Goal: Navigation & Orientation: Find specific page/section

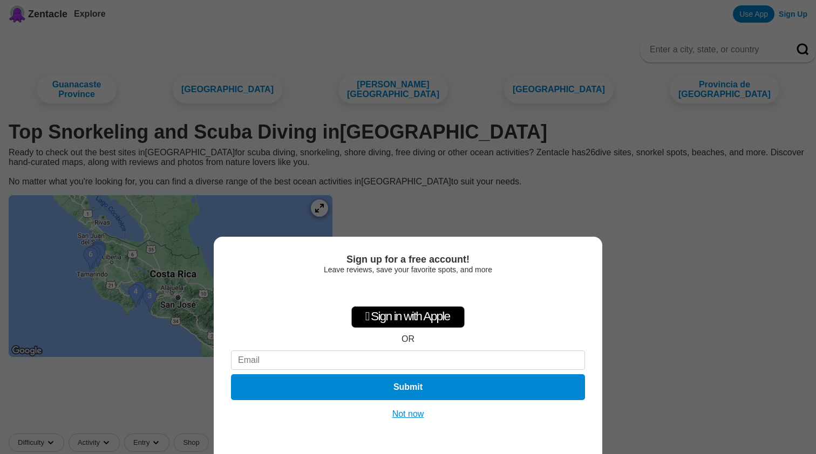
click at [666, 247] on div "Sign up for a free account! Leave reviews, save your favorite spots, and more …" at bounding box center [408, 227] width 816 height 454
click at [405, 411] on button "Not now" at bounding box center [408, 414] width 38 height 11
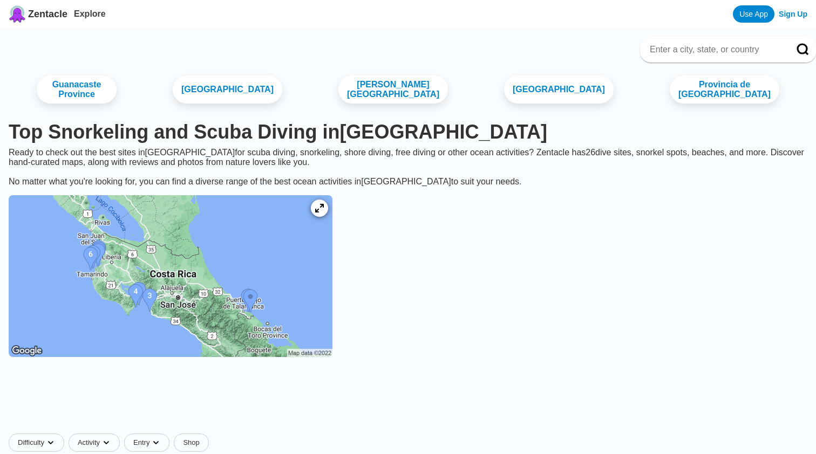
click at [202, 279] on img at bounding box center [171, 276] width 324 height 162
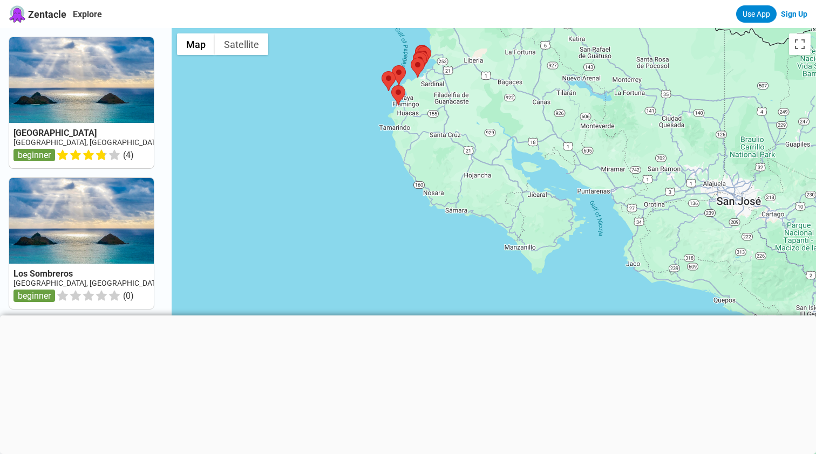
drag, startPoint x: 536, startPoint y: 272, endPoint x: 440, endPoint y: 99, distance: 198.1
click at [440, 99] on div at bounding box center [494, 255] width 644 height 454
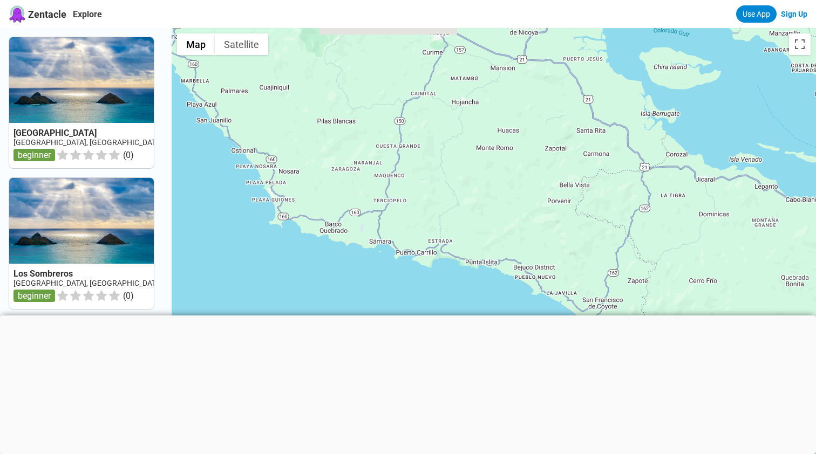
drag, startPoint x: 725, startPoint y: 111, endPoint x: 350, endPoint y: 136, distance: 376.4
click at [350, 136] on div at bounding box center [494, 255] width 644 height 454
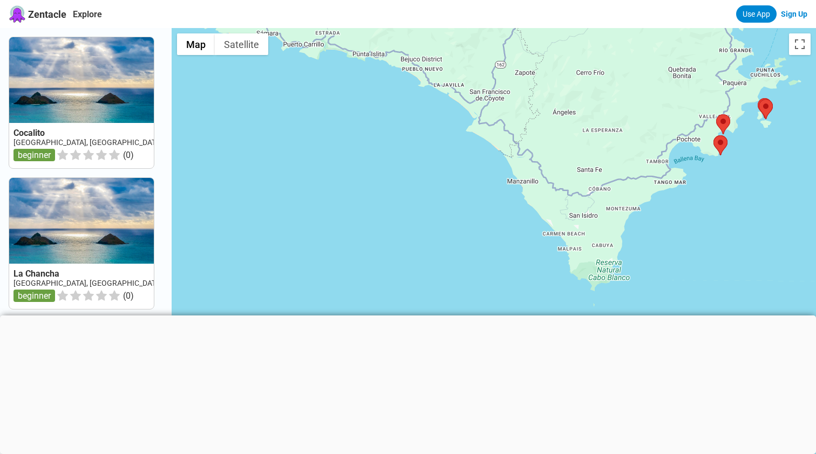
drag, startPoint x: 447, startPoint y: 207, endPoint x: 335, endPoint y: -3, distance: 238.3
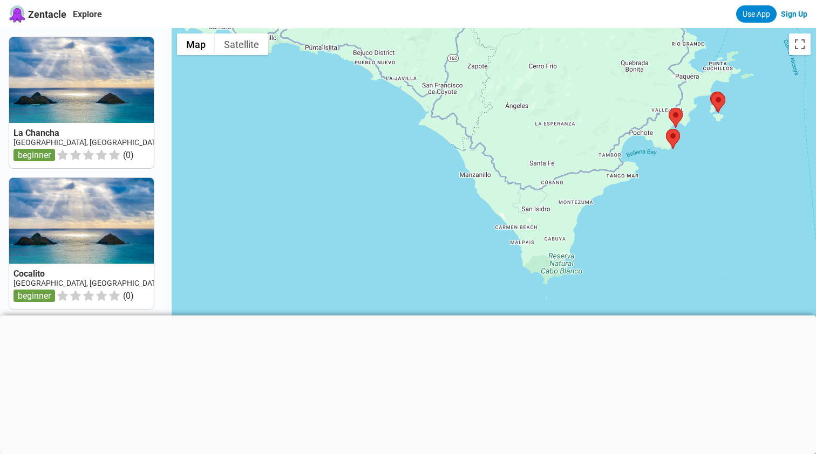
drag, startPoint x: 435, startPoint y: 67, endPoint x: 266, endPoint y: 61, distance: 169.6
click at [266, 61] on div at bounding box center [494, 255] width 644 height 454
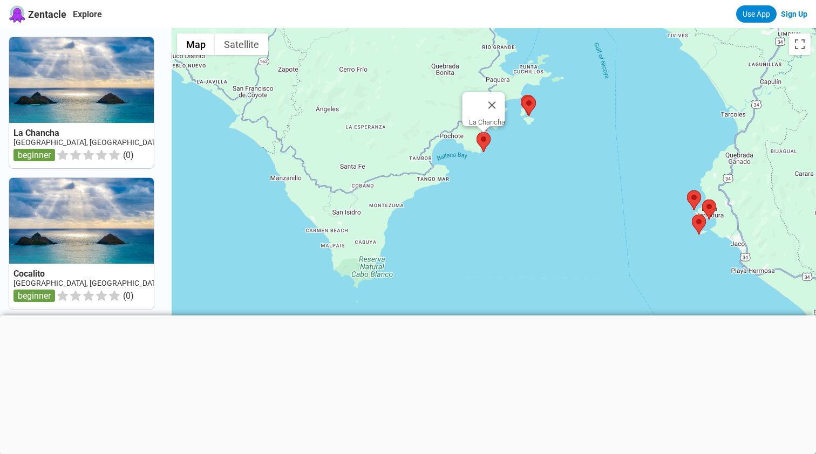
click at [477, 132] on area at bounding box center [477, 132] width 0 height 0
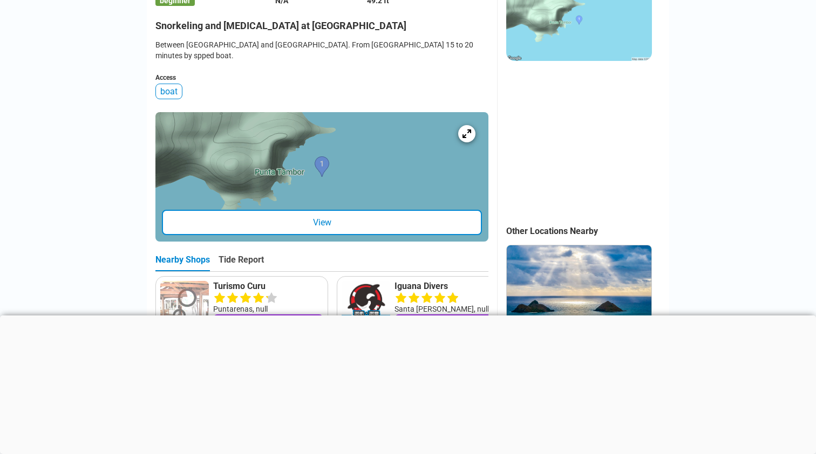
scroll to position [307, 0]
